Goal: Task Accomplishment & Management: Use online tool/utility

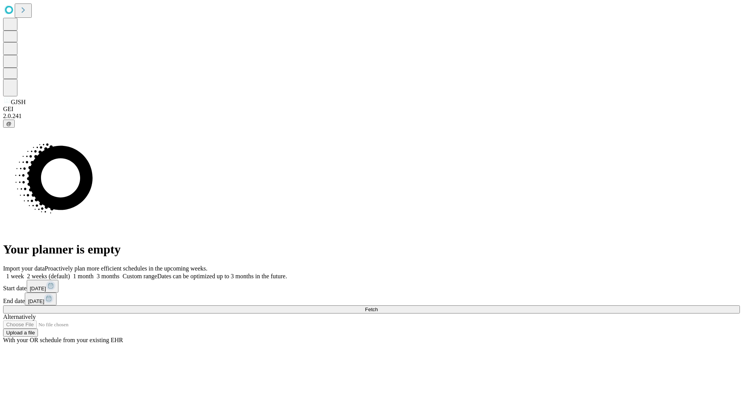
click at [378, 306] on span "Fetch" at bounding box center [371, 309] width 13 height 6
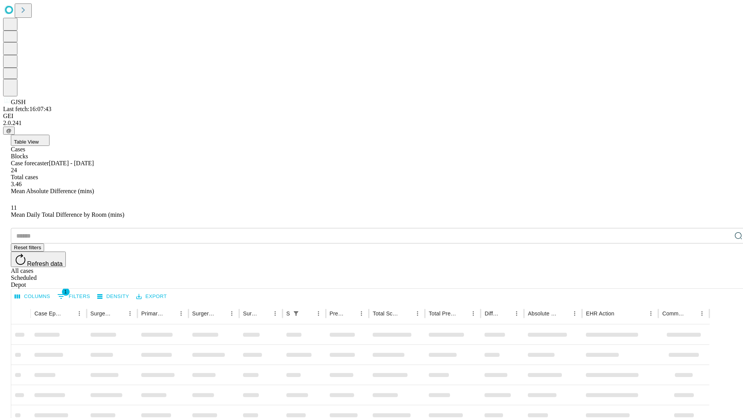
click at [723, 281] on div "Depot" at bounding box center [379, 284] width 737 height 7
